Goal: Check status: Check status

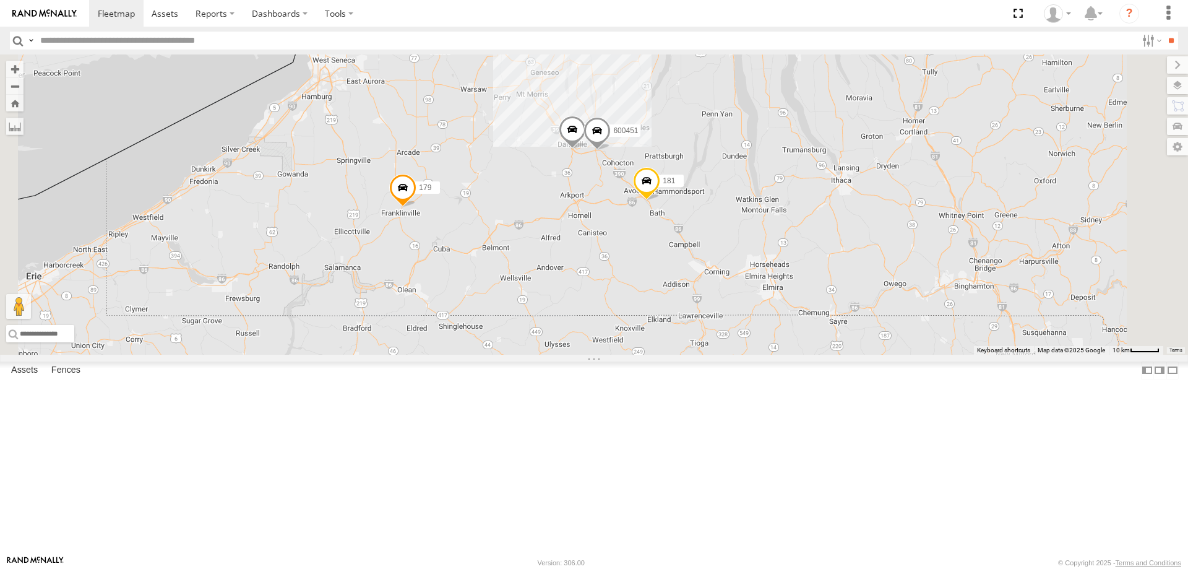
drag, startPoint x: 690, startPoint y: 123, endPoint x: 667, endPoint y: 289, distance: 167.4
click at [667, 289] on div "212 181 213 600458 179 24 192 600451 177" at bounding box center [594, 204] width 1188 height 300
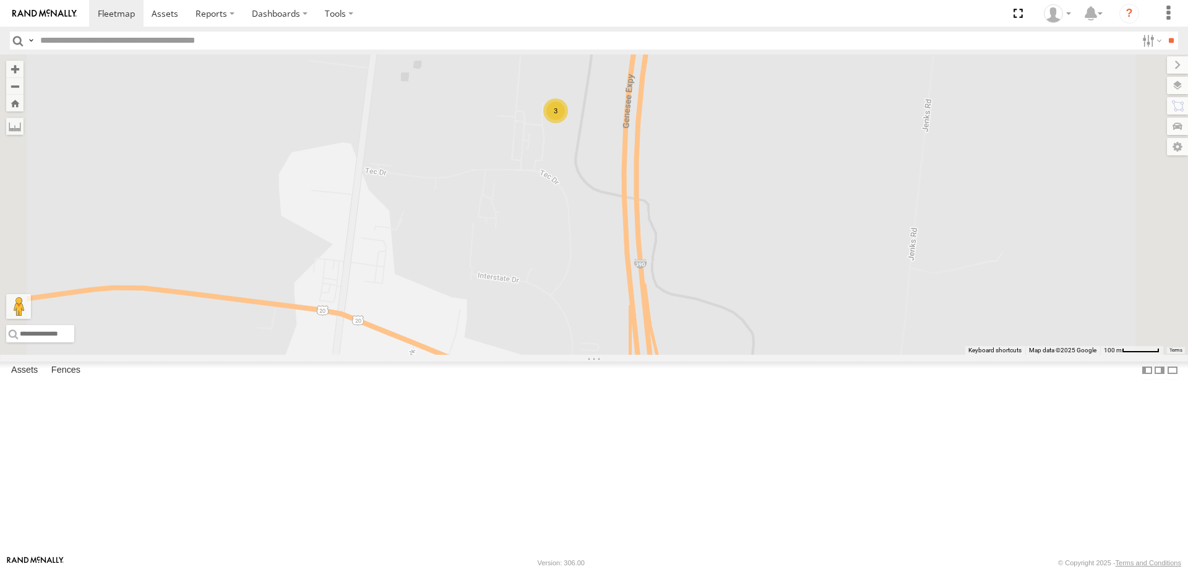
drag, startPoint x: 695, startPoint y: 217, endPoint x: 685, endPoint y: 289, distance: 72.4
click at [685, 288] on div "181 213 600458 179 192 600451 177 195 600452 212 600456 211 184 180 207 3" at bounding box center [594, 204] width 1188 height 300
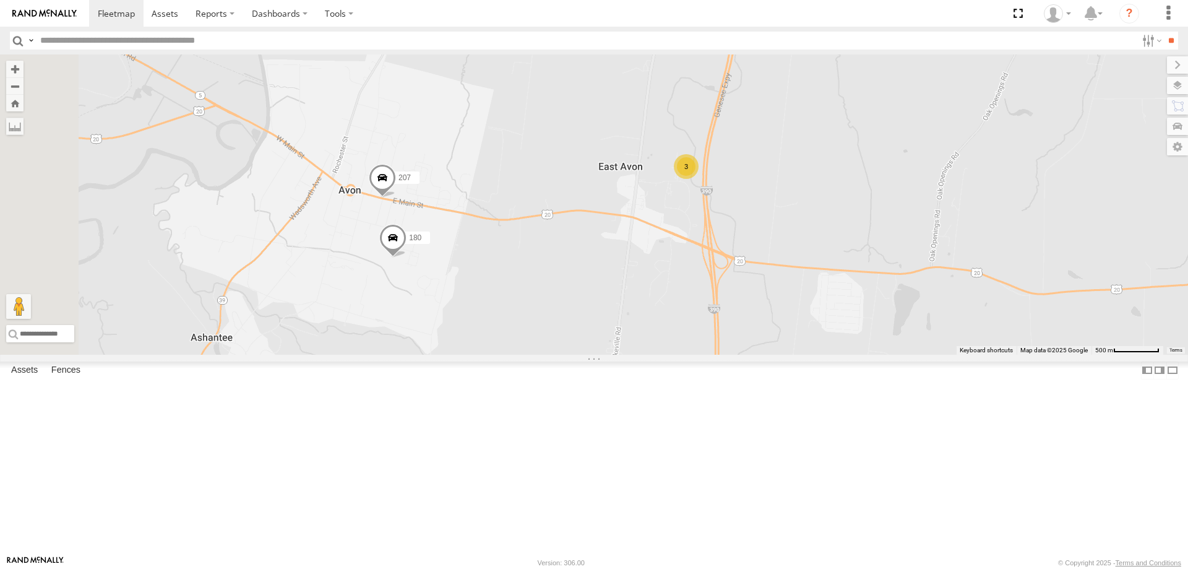
drag, startPoint x: 458, startPoint y: 387, endPoint x: 666, endPoint y: 351, distance: 211.6
click at [666, 351] on div "181 213 600458 179 192 600451 177 195 600452 212 600456 211 184 180 207 3" at bounding box center [594, 204] width 1188 height 300
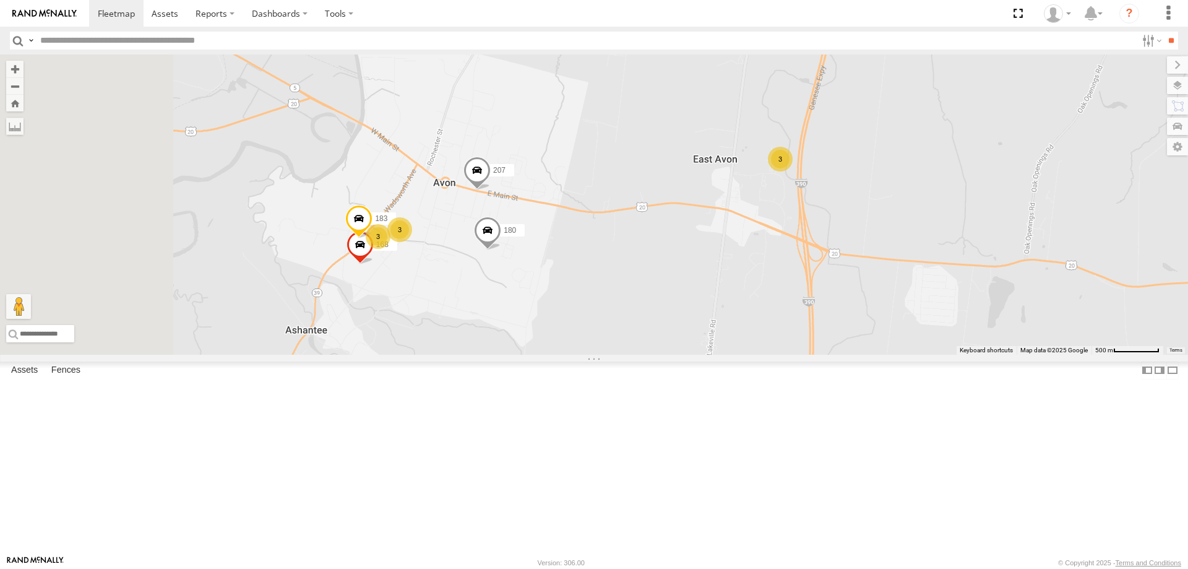
drag, startPoint x: 508, startPoint y: 384, endPoint x: 592, endPoint y: 379, distance: 83.7
click at [592, 354] on div "181 213 600458 179 192 600451 177 195 600452 212 600456 211 184 180 207 3 3 3 1…" at bounding box center [594, 204] width 1188 height 300
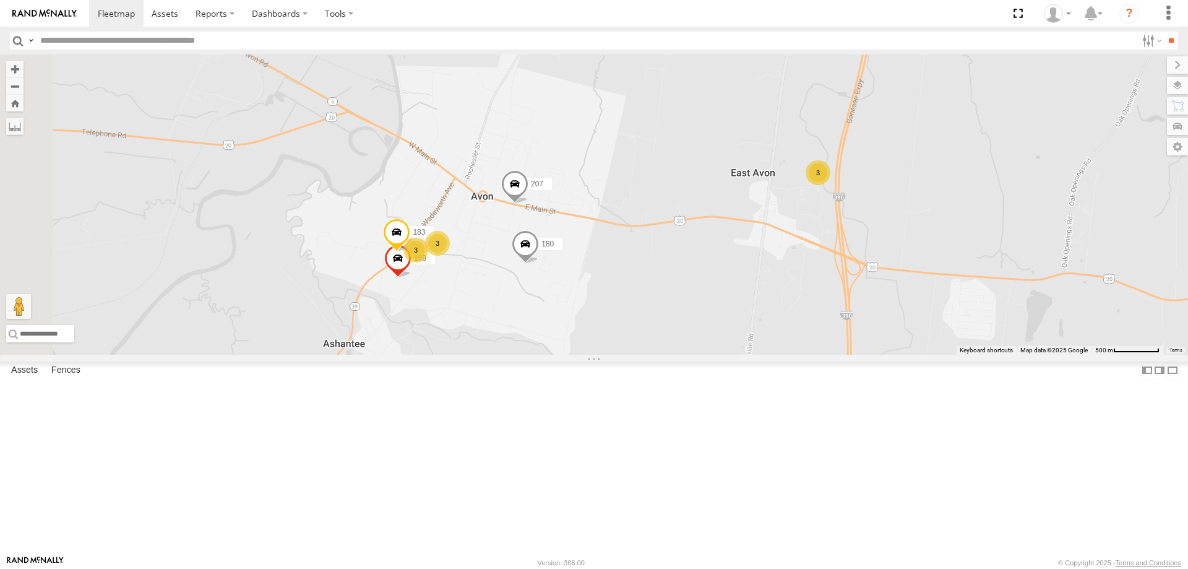
drag, startPoint x: 729, startPoint y: 196, endPoint x: 678, endPoint y: 298, distance: 114.0
click at [676, 309] on div "181 213 600458 179 192 600451 177 195 600452 212 600456 211 184 180 207 3 3 3 1…" at bounding box center [594, 204] width 1188 height 300
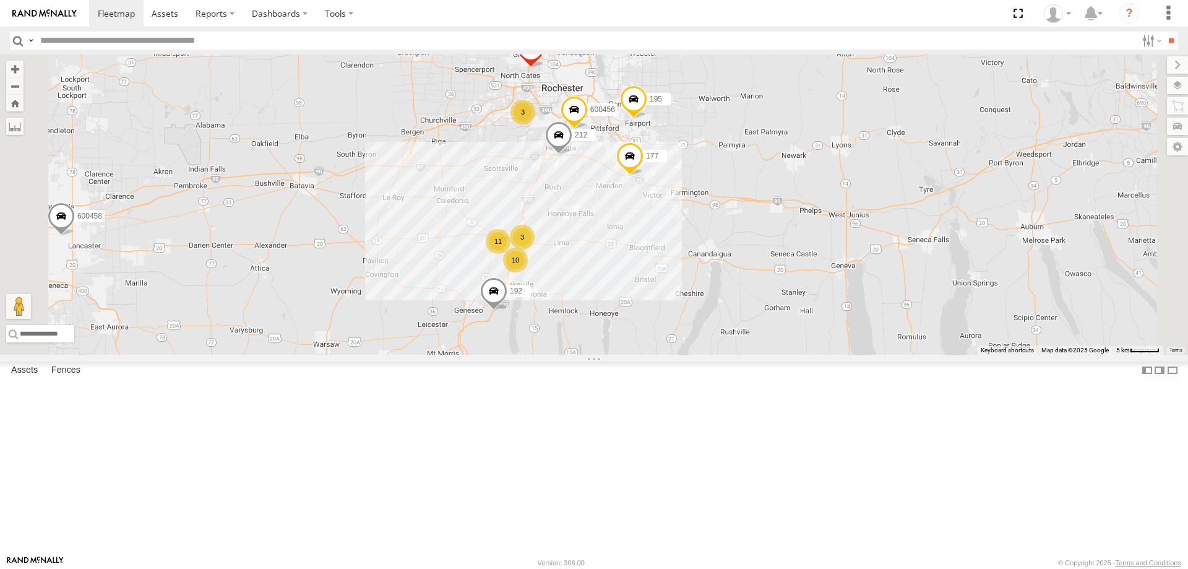
drag, startPoint x: 693, startPoint y: 199, endPoint x: 662, endPoint y: 290, distance: 96.8
click at [663, 290] on div "181 213 600458 179 192 600451 177 195 600452 212 600456 3 11 3 10" at bounding box center [594, 204] width 1188 height 300
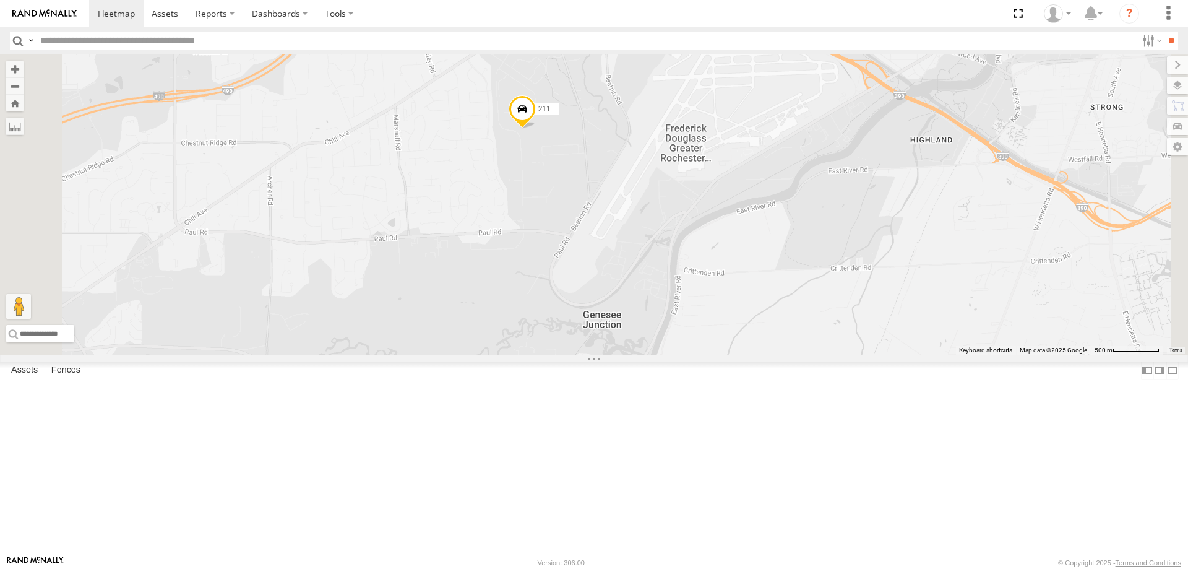
drag, startPoint x: 791, startPoint y: 153, endPoint x: 751, endPoint y: 332, distance: 182.6
click at [751, 332] on div "181 213 600458 179 192 600451 177 195 600452 212 600456 211 201 209" at bounding box center [594, 204] width 1188 height 300
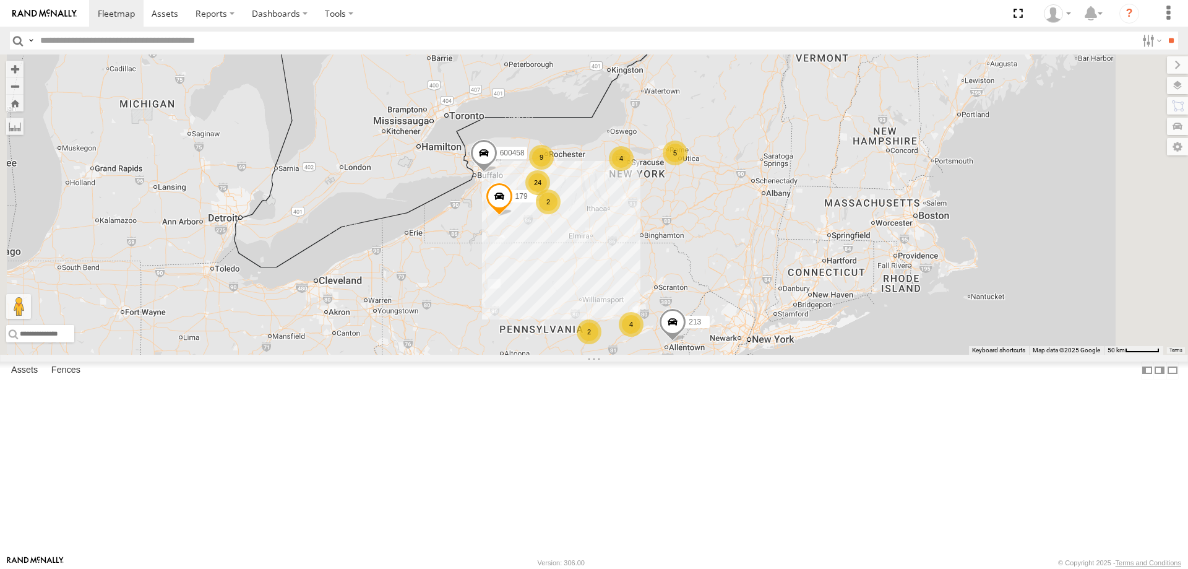
drag, startPoint x: 687, startPoint y: 283, endPoint x: 648, endPoint y: 431, distance: 152.7
click at [648, 354] on div "4 9 3 24 2 11 2 4 5 213 600458 179" at bounding box center [594, 204] width 1188 height 300
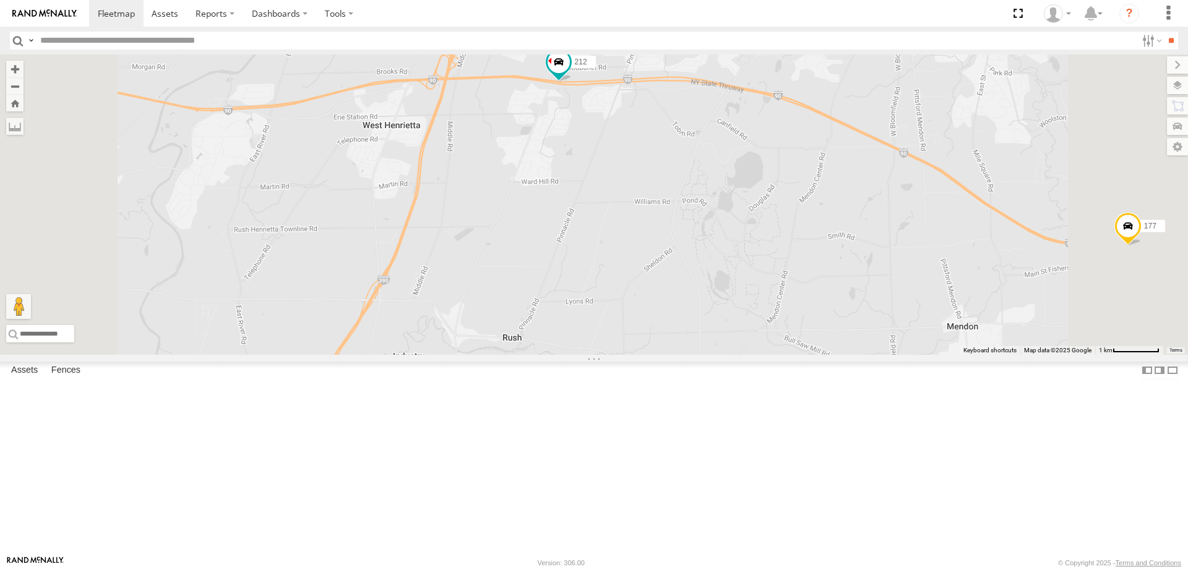
drag, startPoint x: 579, startPoint y: 220, endPoint x: 652, endPoint y: 452, distance: 242.6
click at [641, 354] on div "213 600458 179 192 177 195 600452 211 212 184 600456" at bounding box center [594, 204] width 1188 height 300
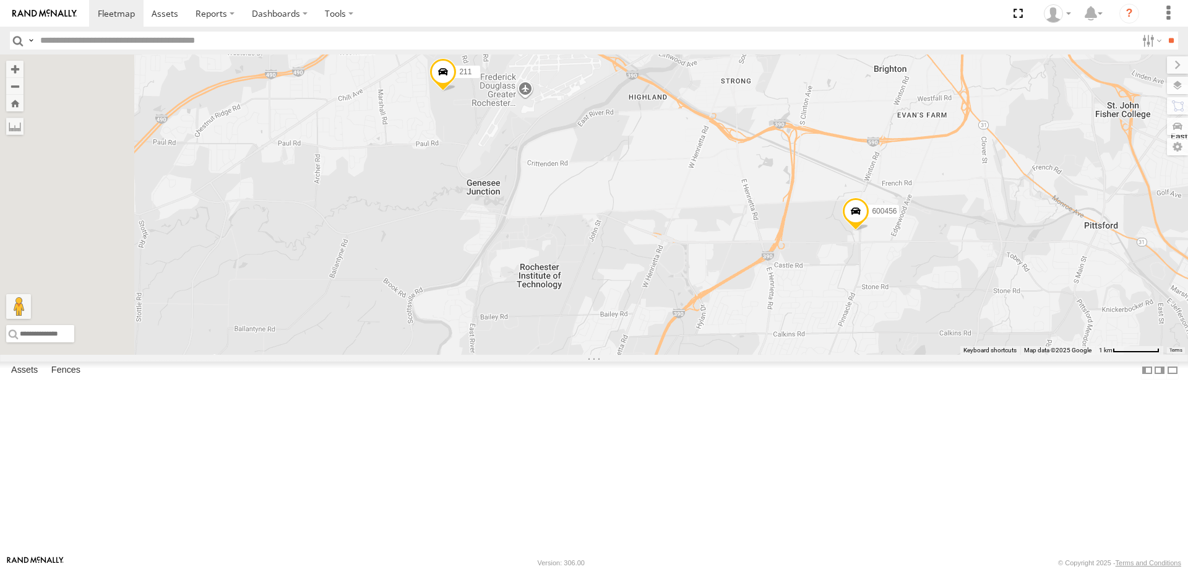
drag, startPoint x: 714, startPoint y: 356, endPoint x: 787, endPoint y: 478, distance: 142.4
click at [787, 354] on div "213 600458 179 192 177 195 600452 211 212 184 600456 201 209" at bounding box center [594, 204] width 1188 height 300
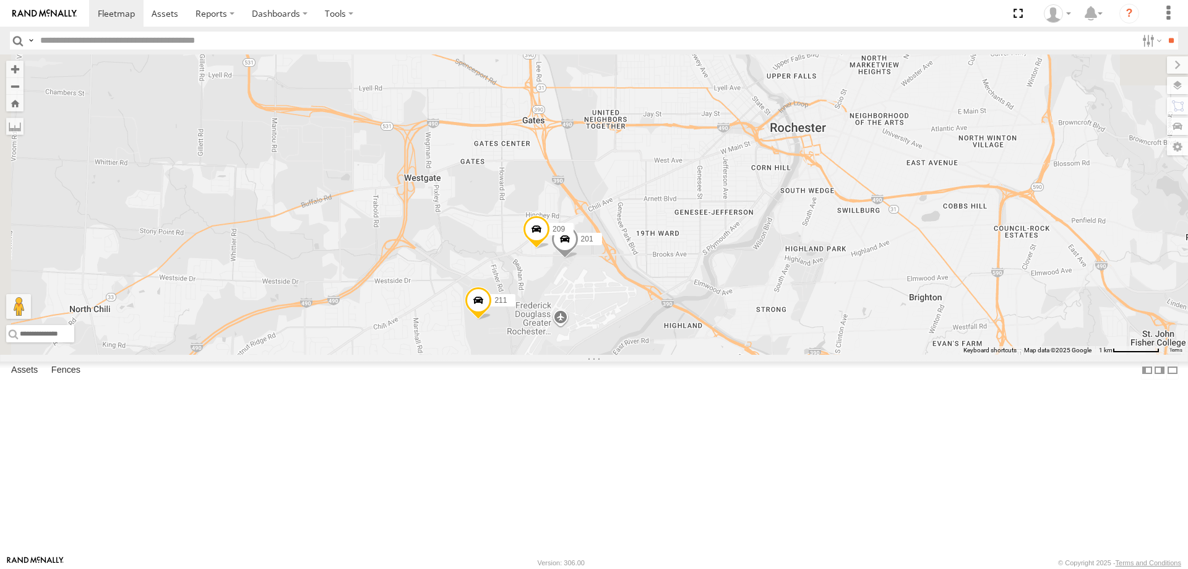
drag, startPoint x: 731, startPoint y: 328, endPoint x: 742, endPoint y: 419, distance: 92.2
click at [742, 354] on div "213 600458 179 192 177 195 600452 211 212 184 600456 201 209" at bounding box center [594, 204] width 1188 height 300
